Goal: Task Accomplishment & Management: Use online tool/utility

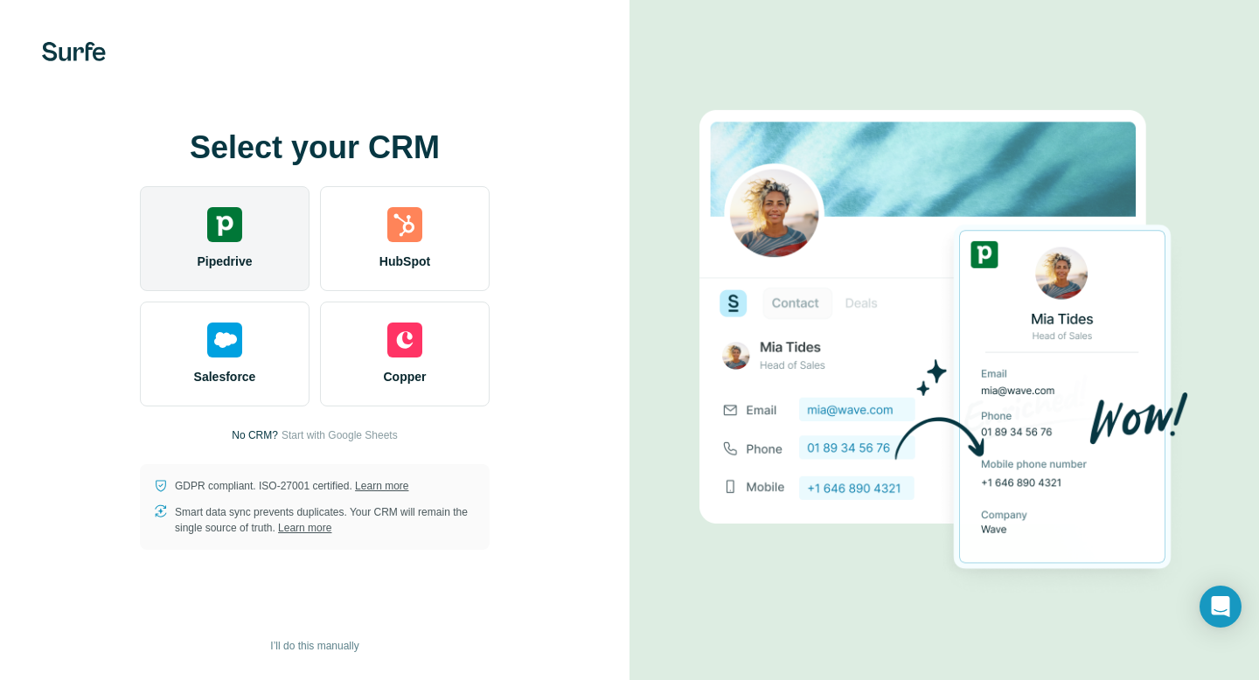
click at [235, 221] on img at bounding box center [224, 224] width 35 height 35
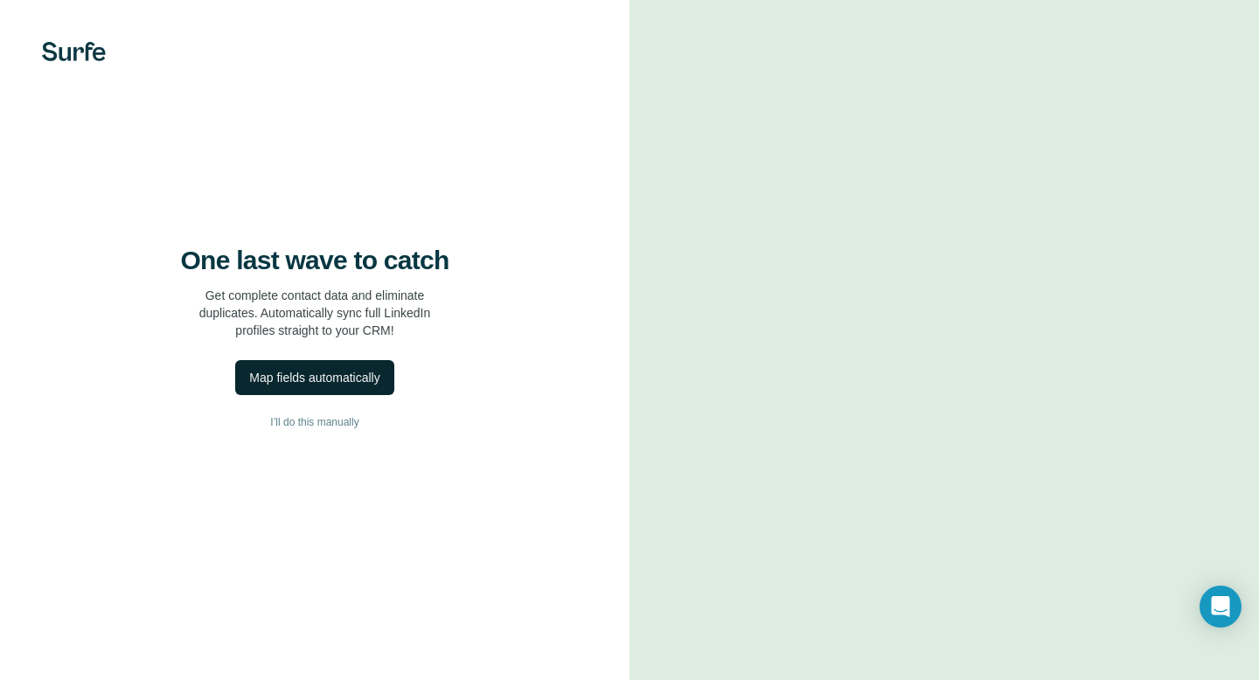
click at [332, 381] on div "Map fields automatically" at bounding box center [314, 377] width 130 height 17
